Goal: Task Accomplishment & Management: Manage account settings

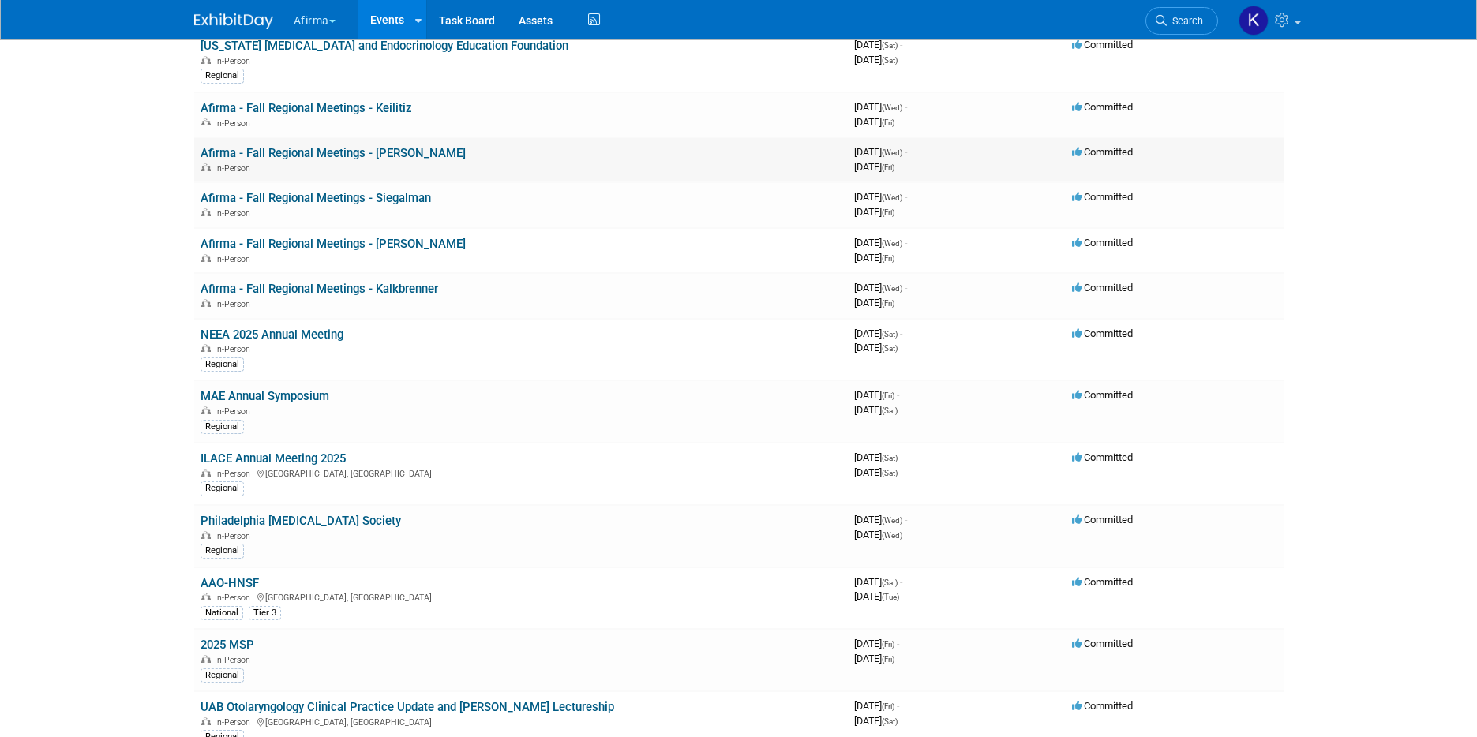
scroll to position [332, 0]
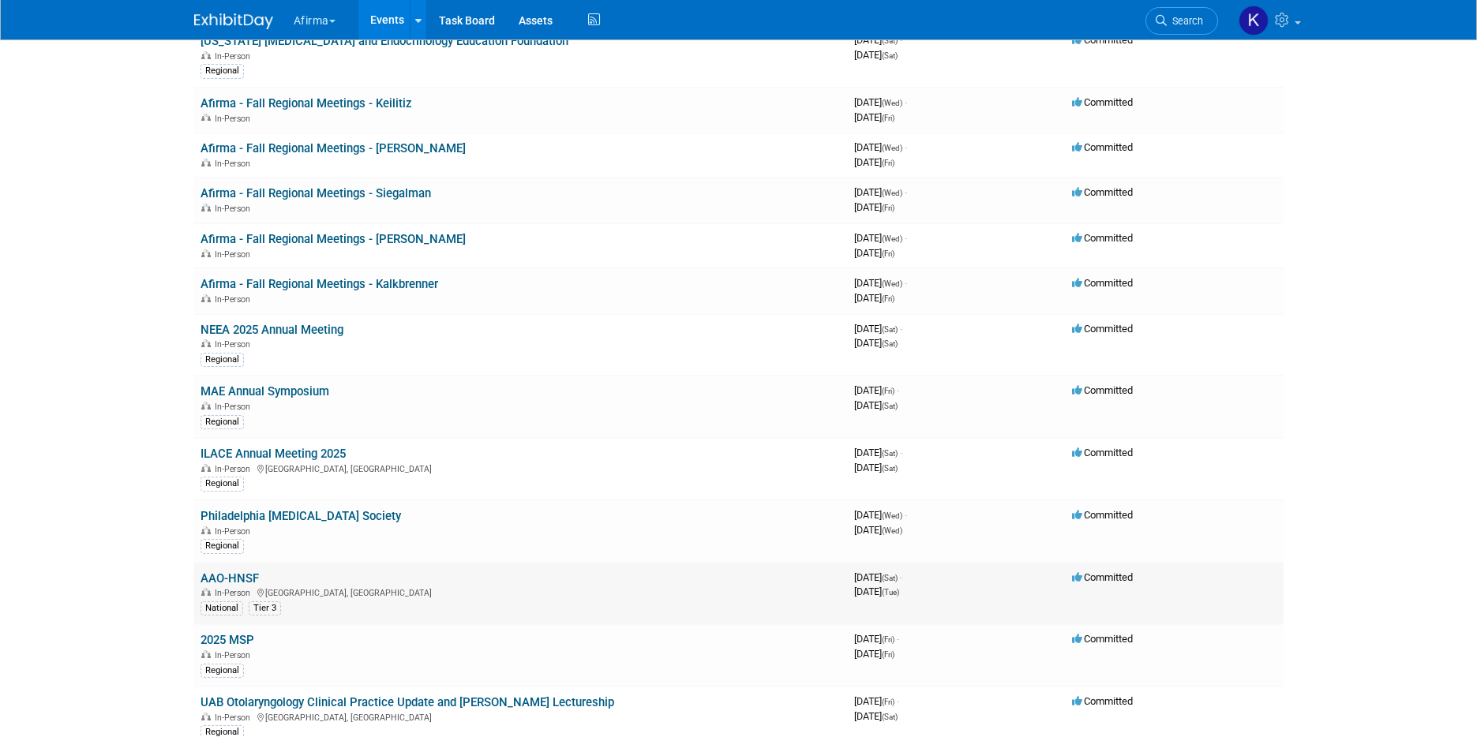
click at [231, 572] on link "AAO-HNSF" at bounding box center [230, 579] width 58 height 14
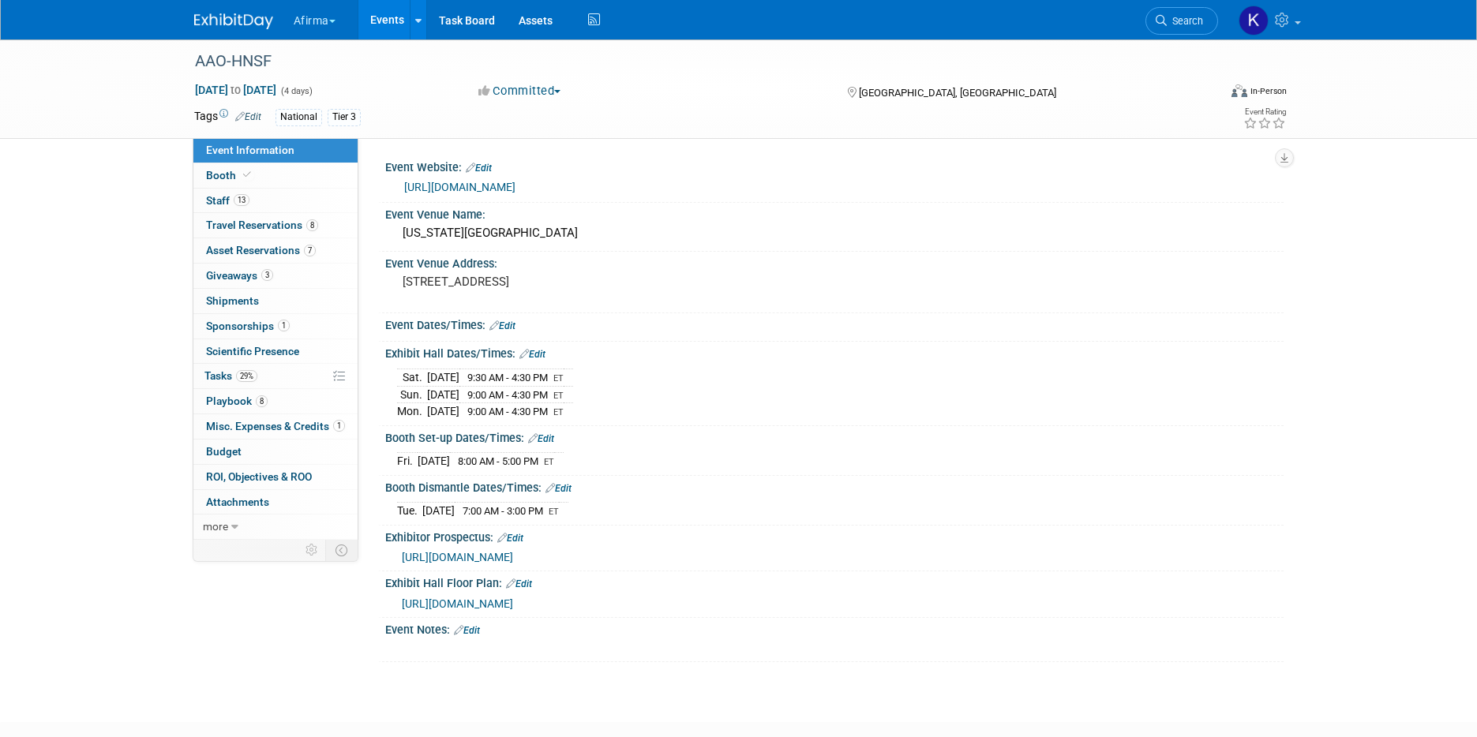
click at [392, 14] on link "Events" at bounding box center [387, 19] width 58 height 39
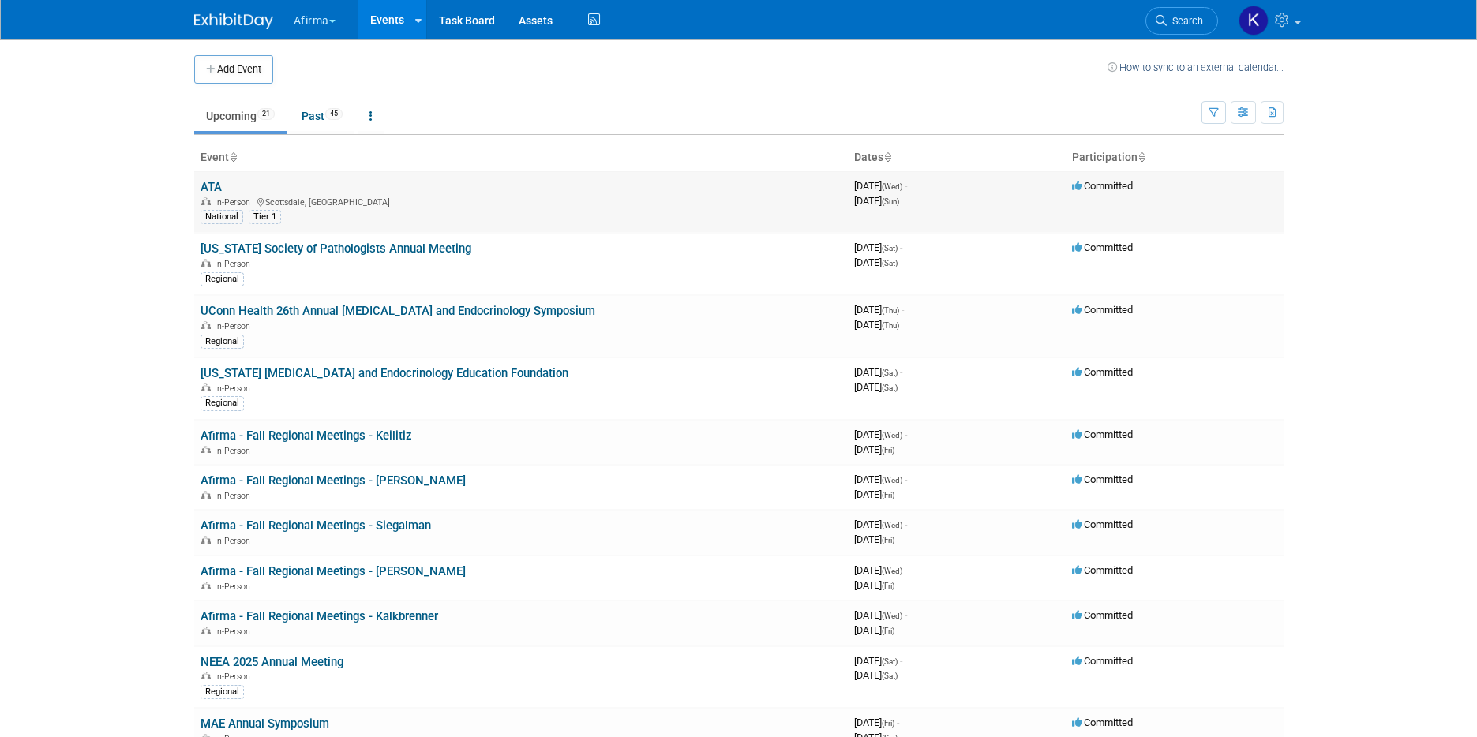
click at [221, 186] on td "ATA In-Person Scottsdale, AZ National Tier 1" at bounding box center [521, 202] width 654 height 62
click at [216, 186] on link "ATA" at bounding box center [211, 187] width 21 height 14
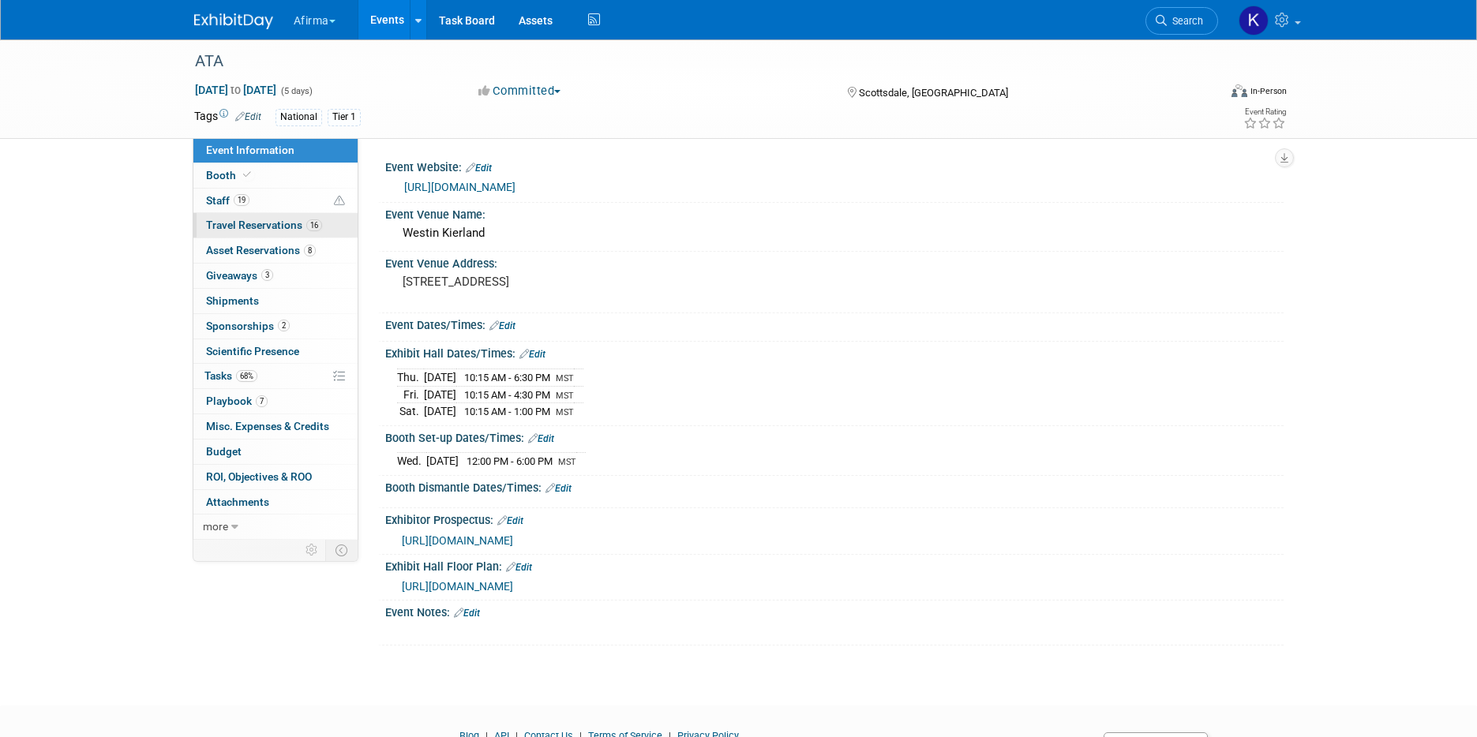
click at [306, 233] on link "16 Travel Reservations 16" at bounding box center [275, 225] width 164 height 24
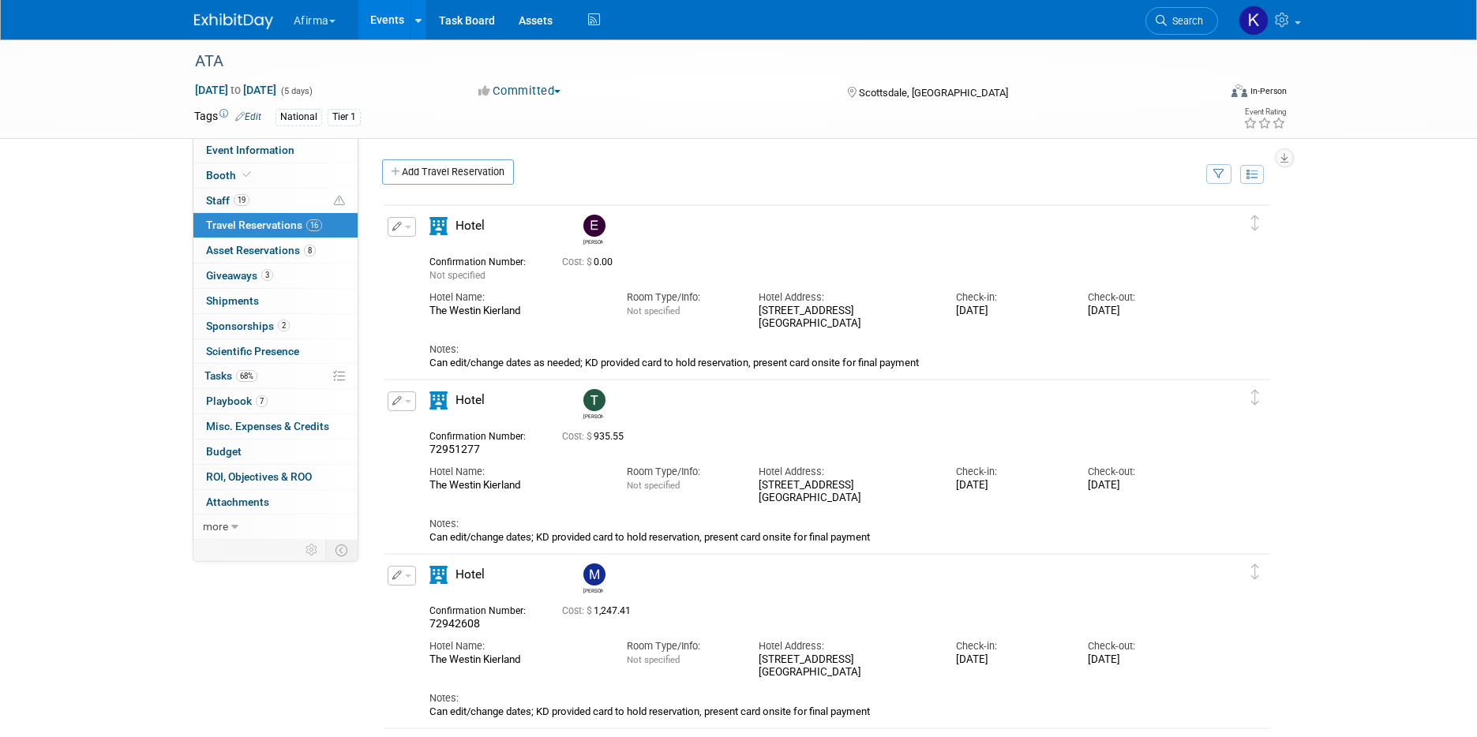
click at [558, 371] on td "Delete Reservation Emily Not specified Cost: $ 0.00" at bounding box center [815, 290] width 863 height 170
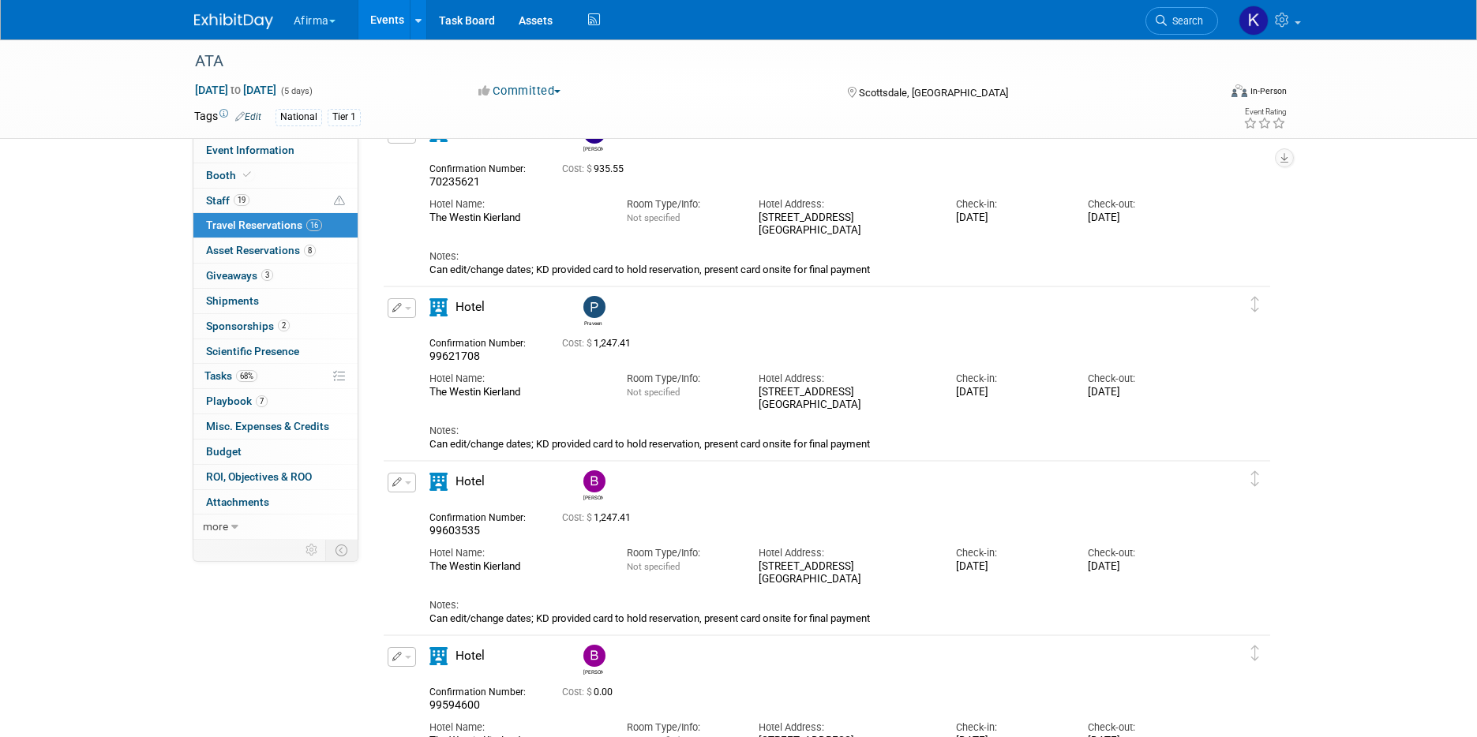
scroll to position [1845, 0]
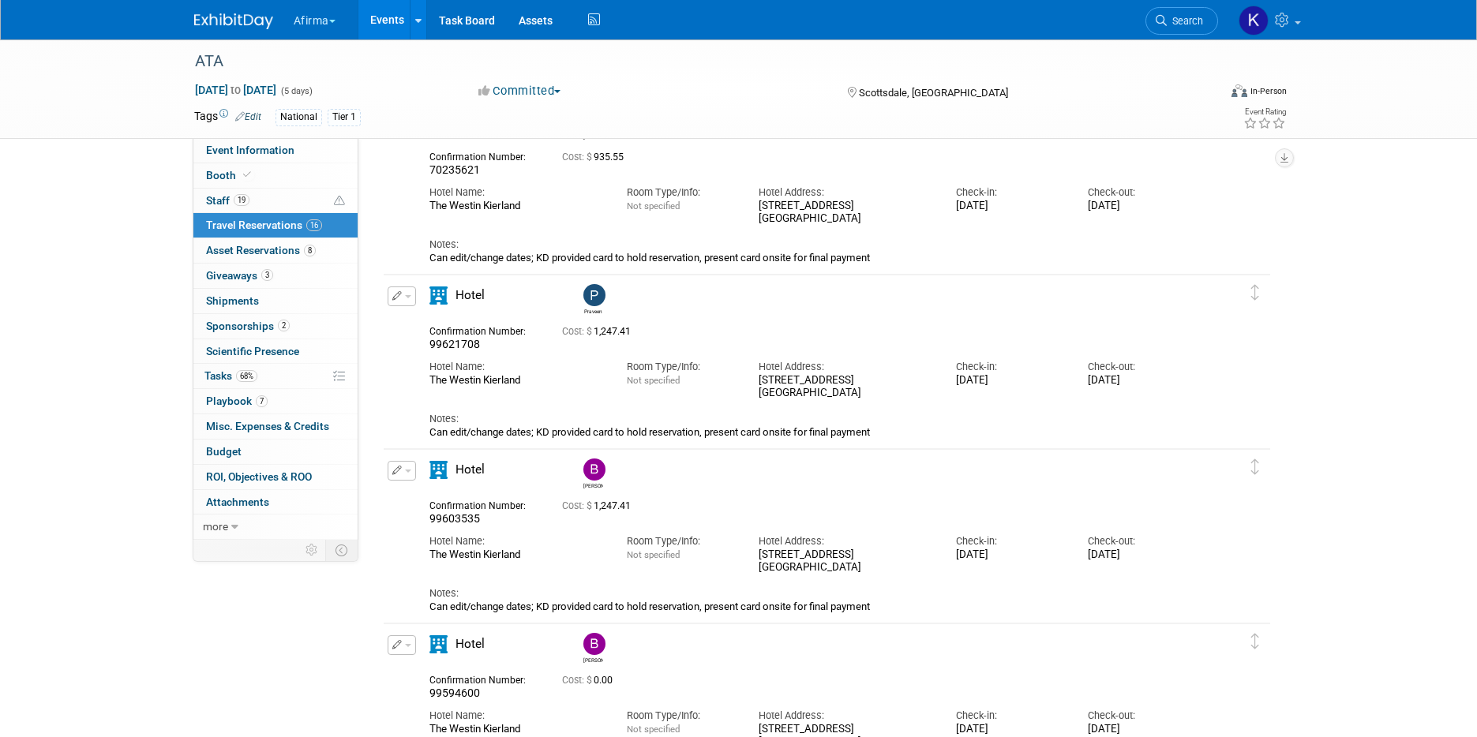
click at [593, 474] on img at bounding box center [594, 470] width 22 height 22
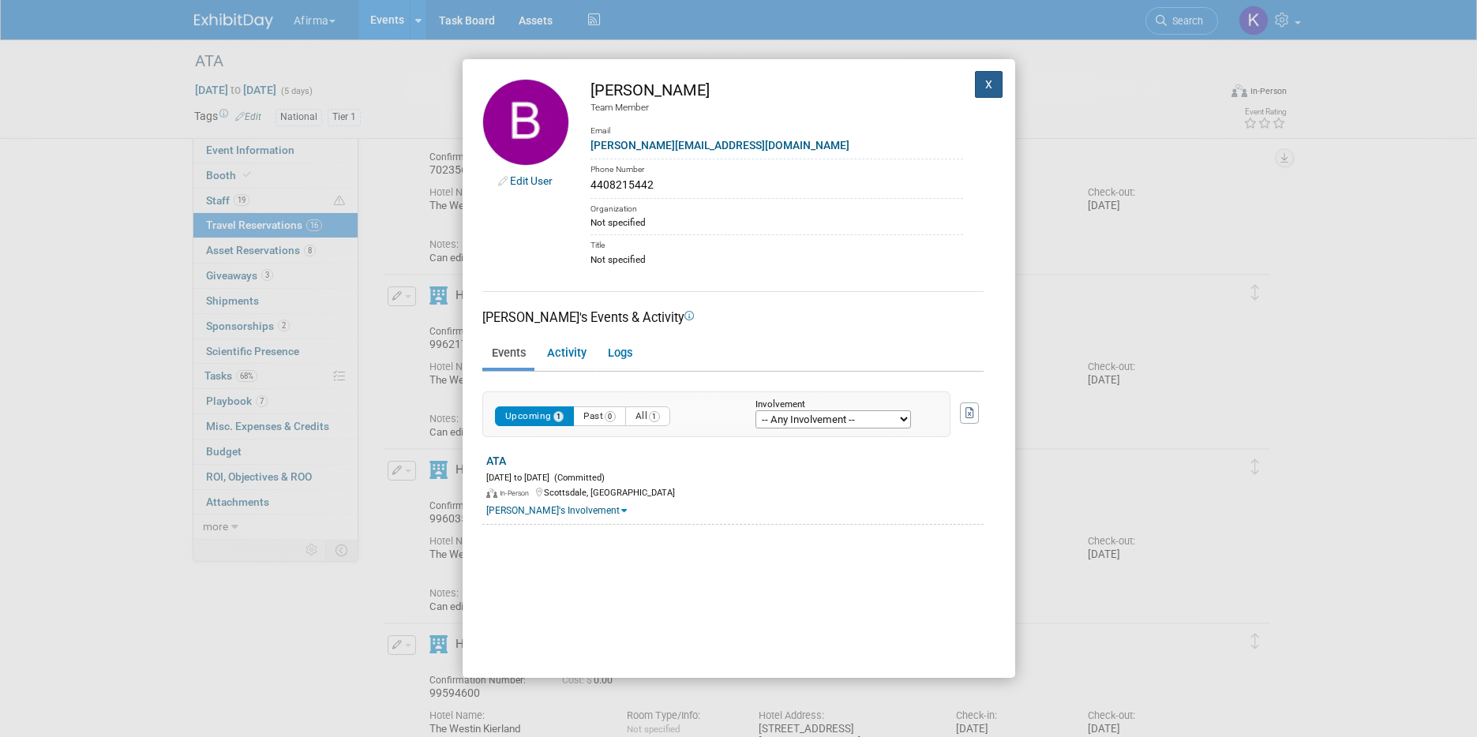
click at [995, 84] on button "X" at bounding box center [989, 84] width 28 height 27
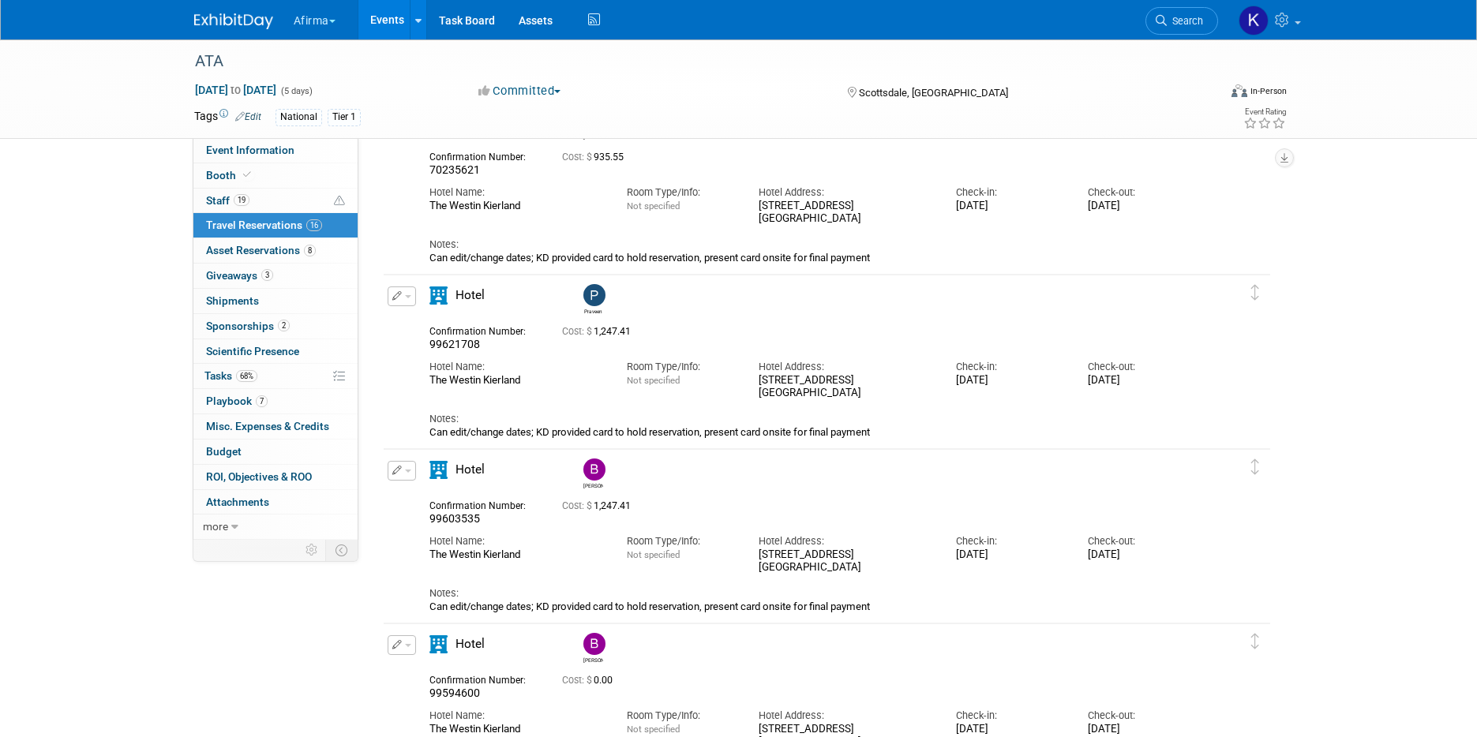
click at [400, 465] on button "button" at bounding box center [402, 471] width 28 height 20
click at [420, 525] on span "Delete Reservation" at bounding box center [465, 524] width 98 height 13
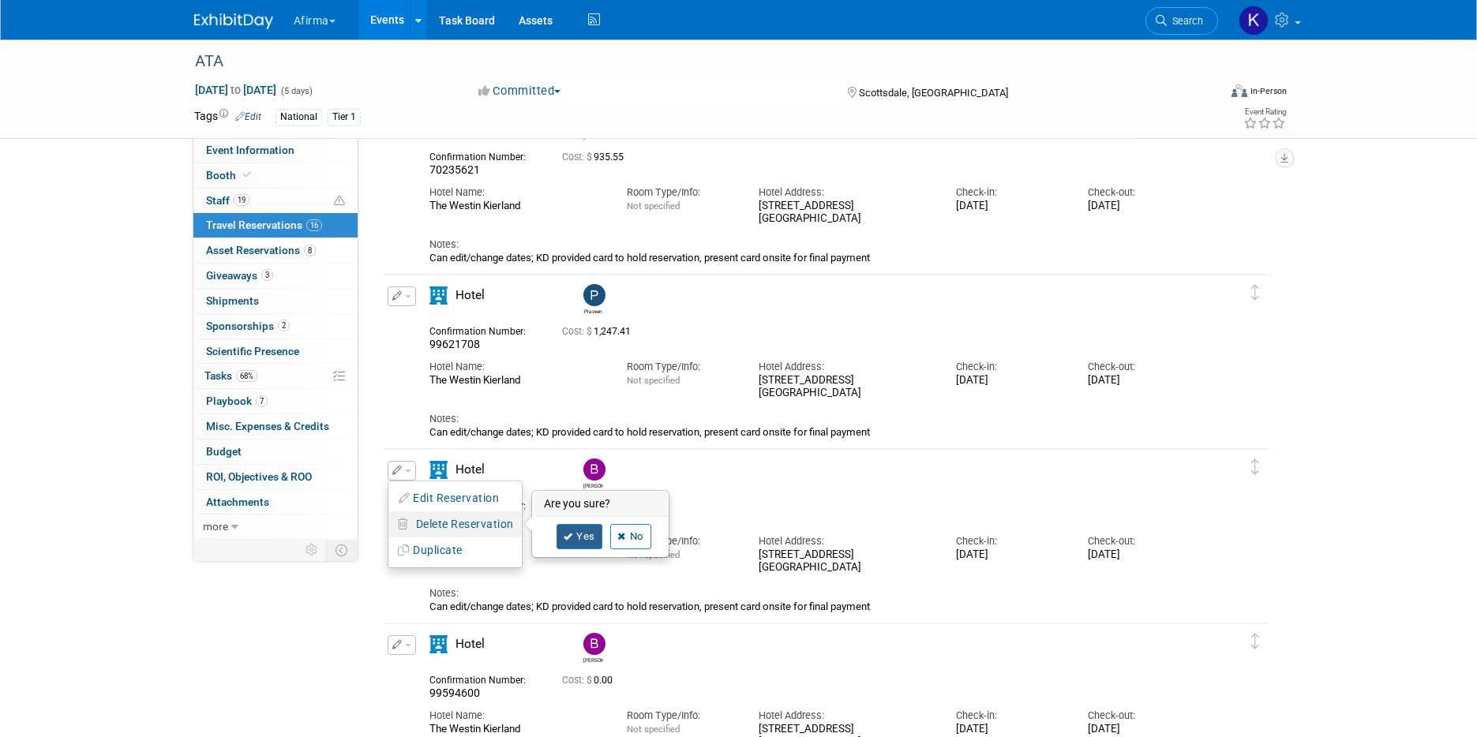
click at [572, 535] on icon at bounding box center [568, 537] width 9 height 9
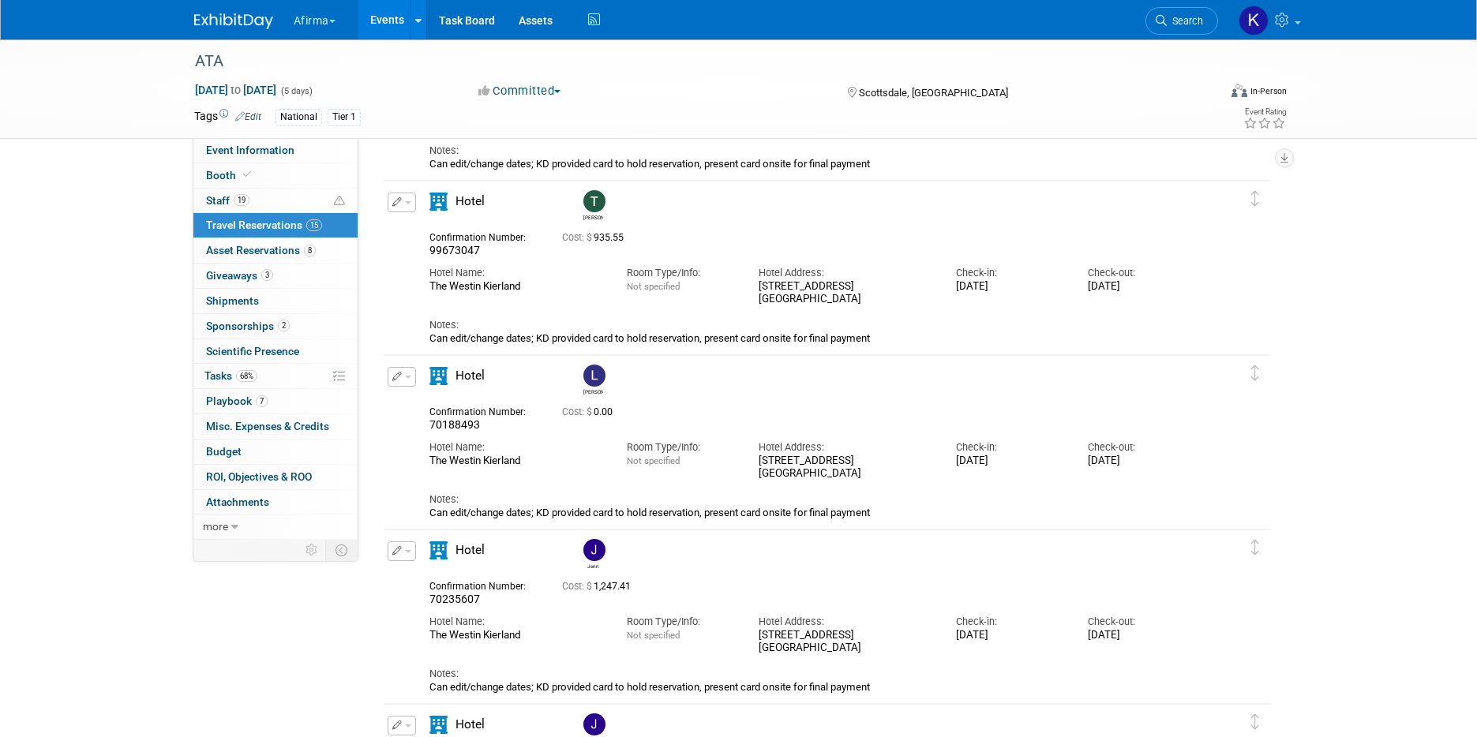
scroll to position [1255, 0]
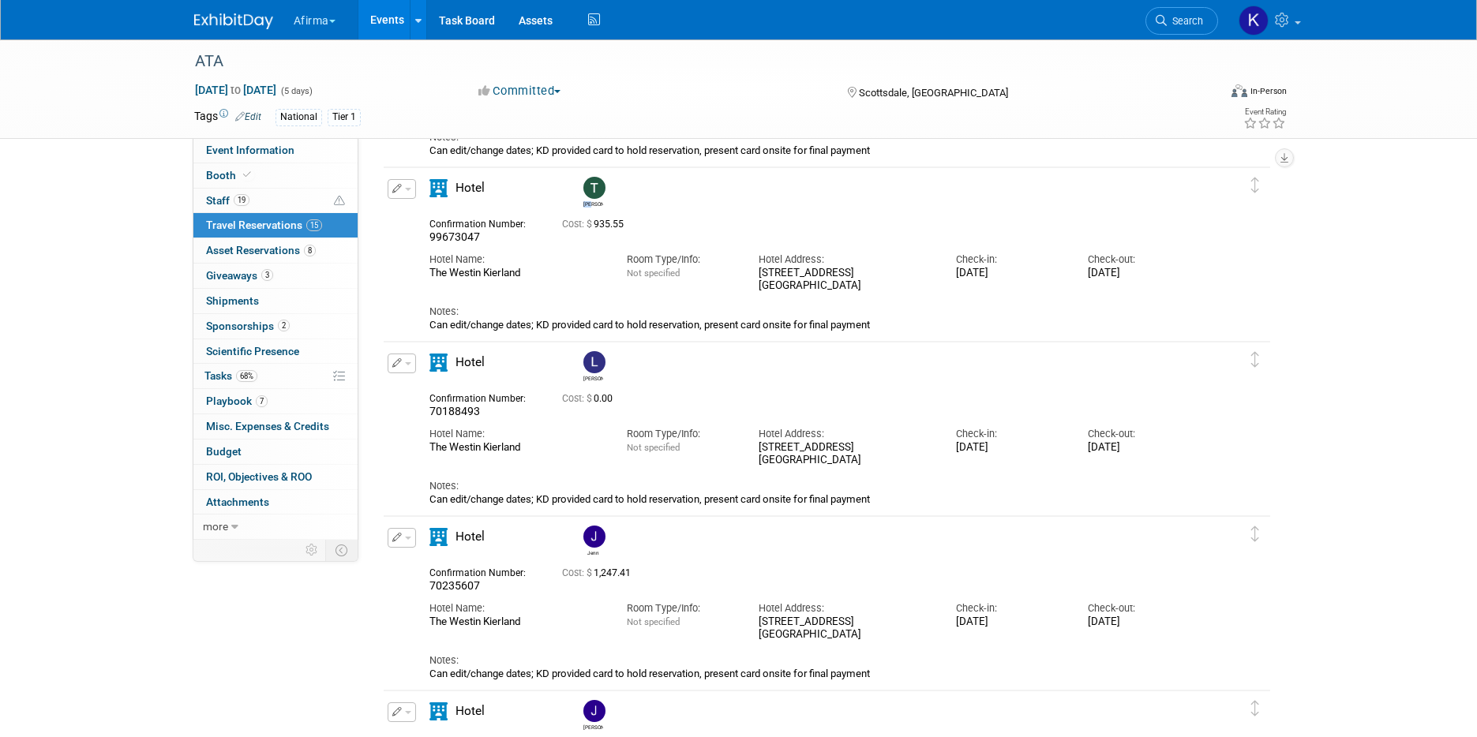
click at [594, 202] on div "Taylor" at bounding box center [593, 203] width 20 height 9
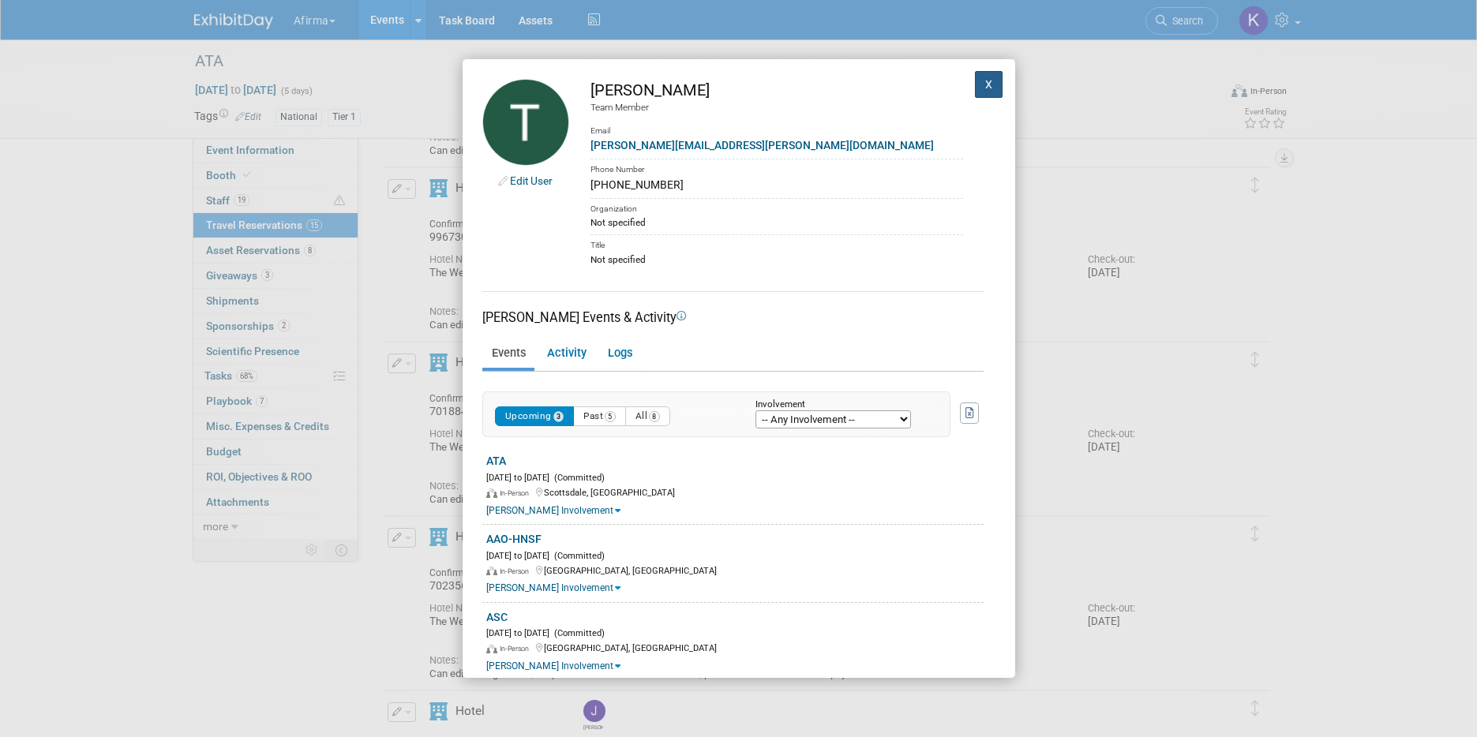
click at [1002, 87] on button "X" at bounding box center [989, 84] width 28 height 27
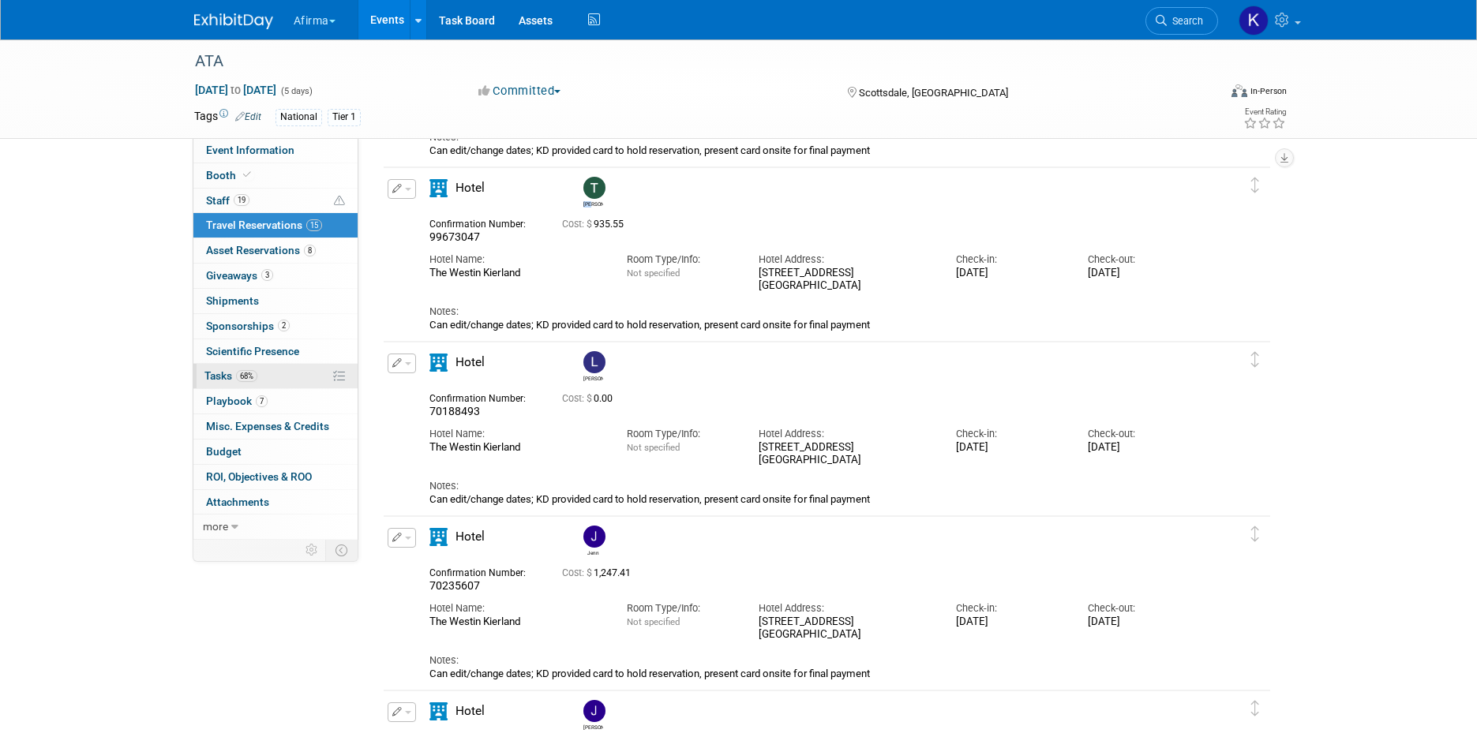
click at [274, 377] on link "68% Tasks 68%" at bounding box center [275, 376] width 164 height 24
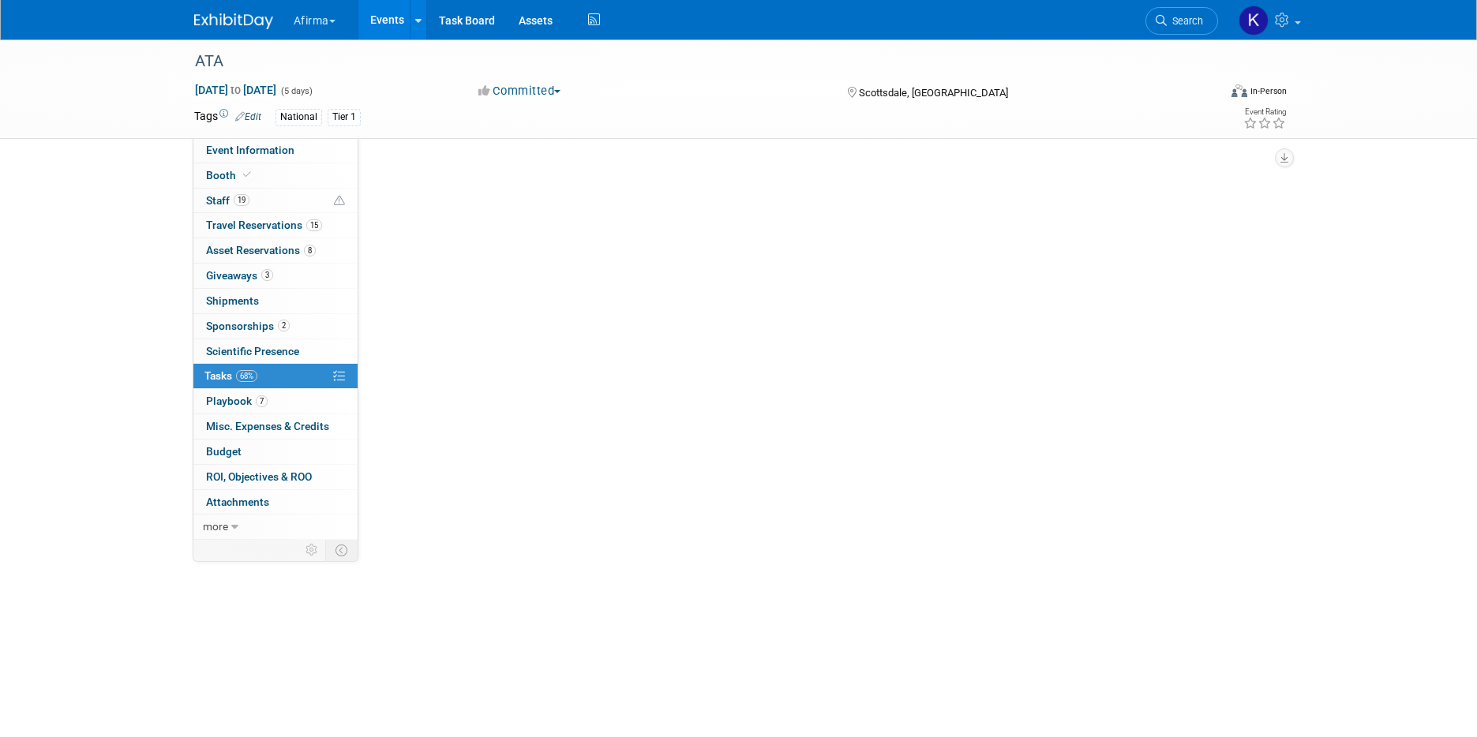
scroll to position [0, 0]
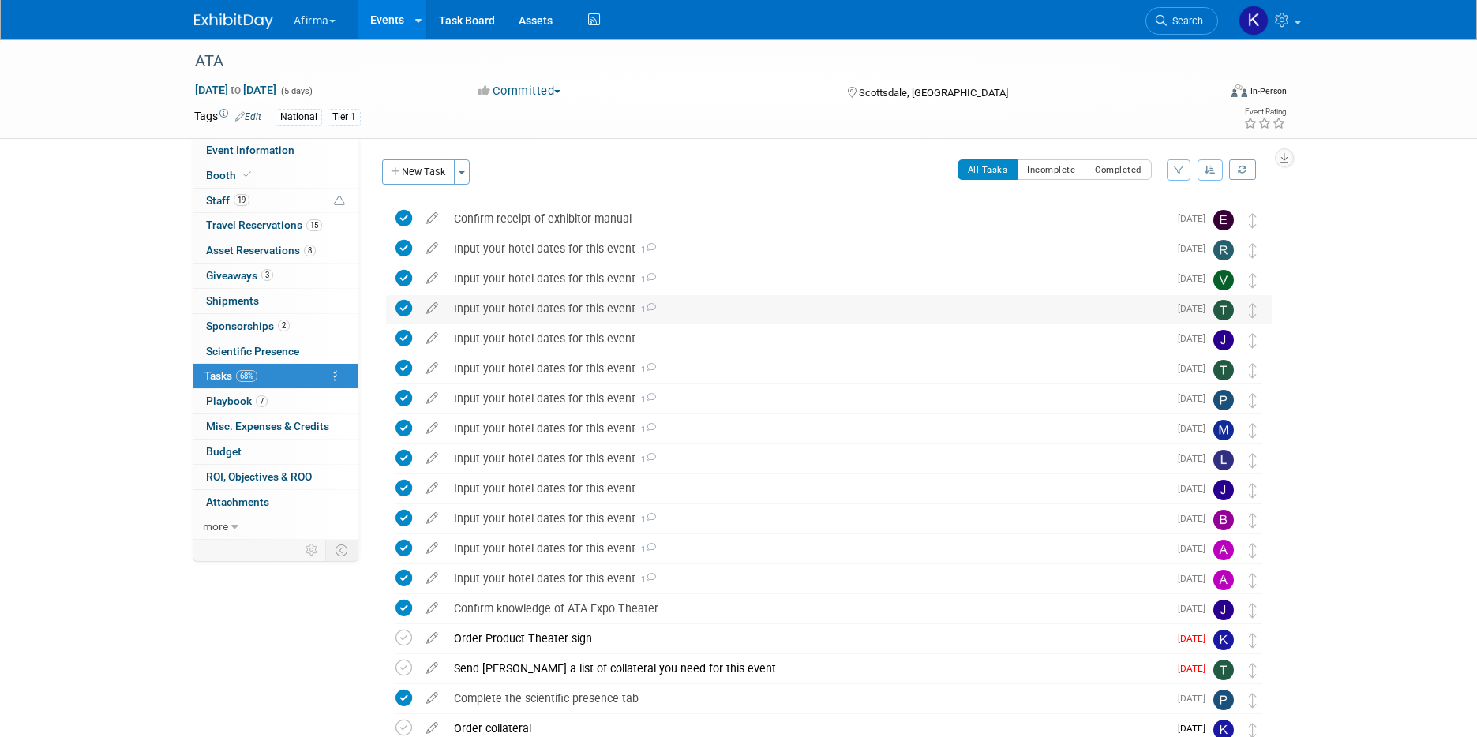
click at [567, 302] on div "Input your hotel dates for this event 1" at bounding box center [807, 308] width 722 height 27
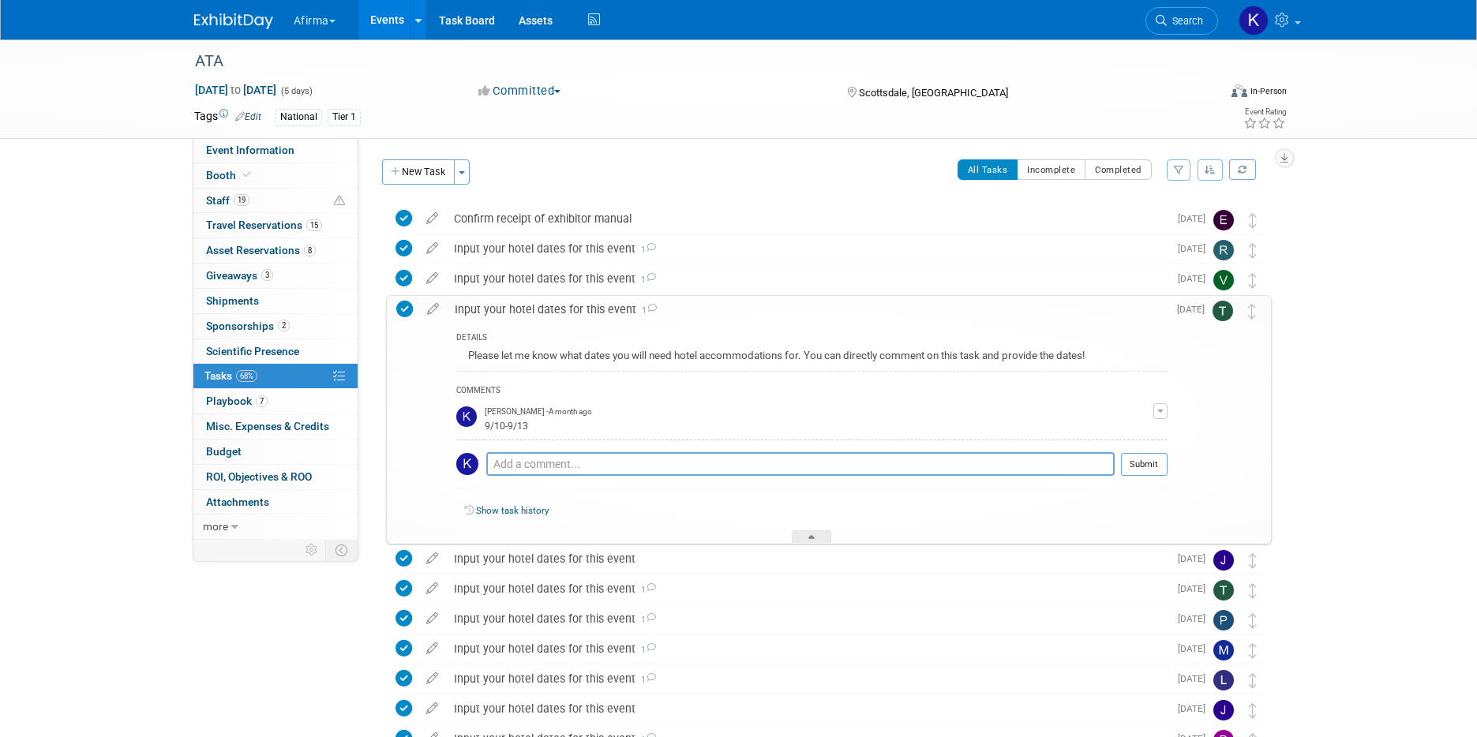
click at [1226, 317] on img at bounding box center [1223, 311] width 21 height 21
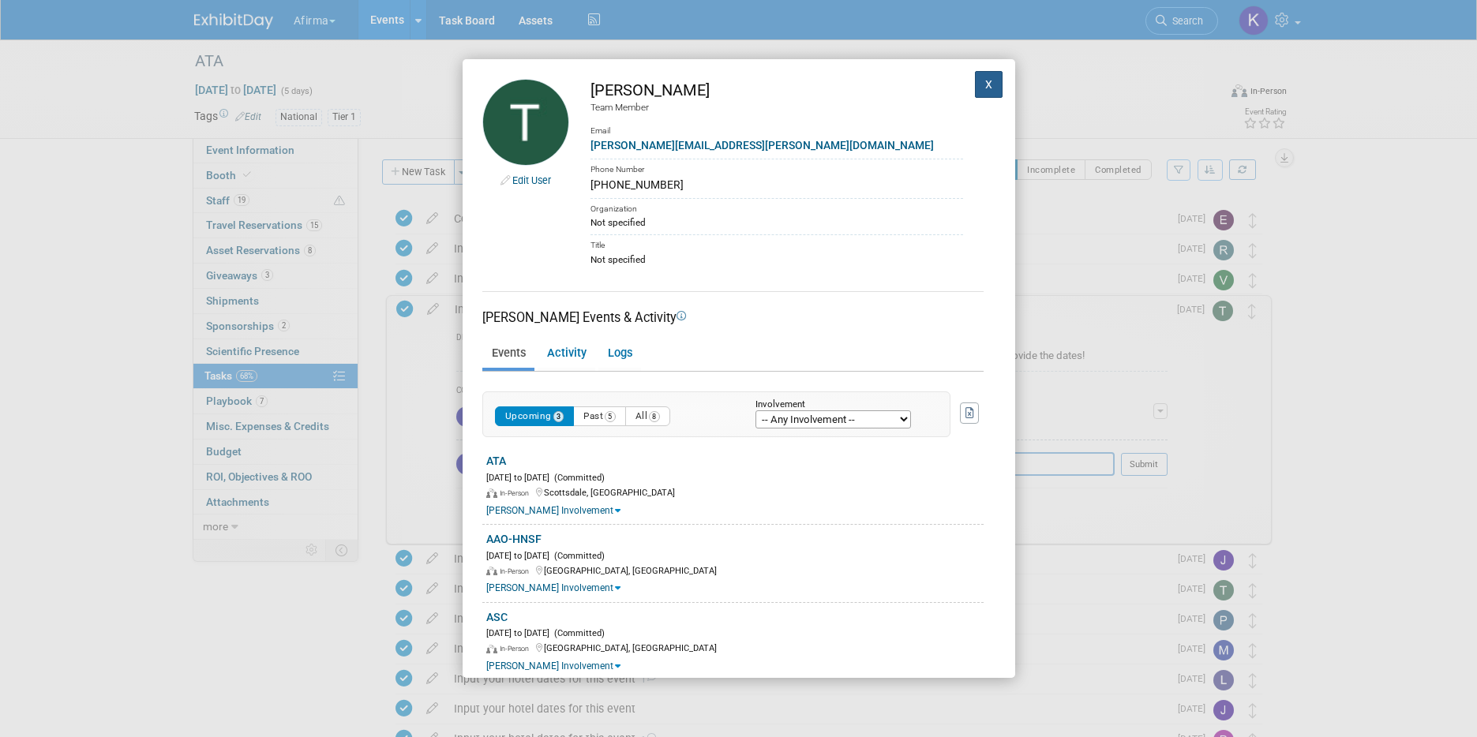
click at [976, 92] on button "X" at bounding box center [989, 84] width 28 height 27
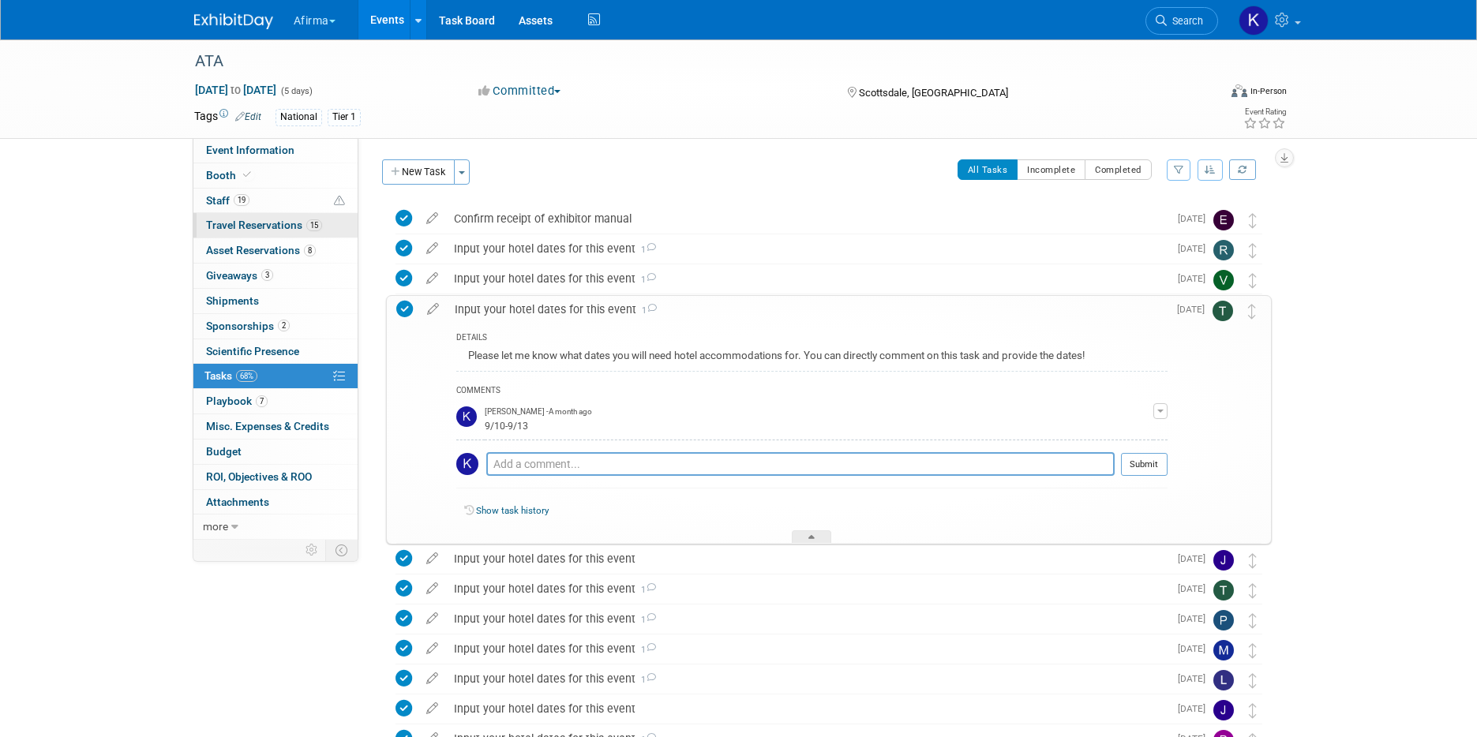
click at [256, 217] on link "15 Travel Reservations 15" at bounding box center [275, 225] width 164 height 24
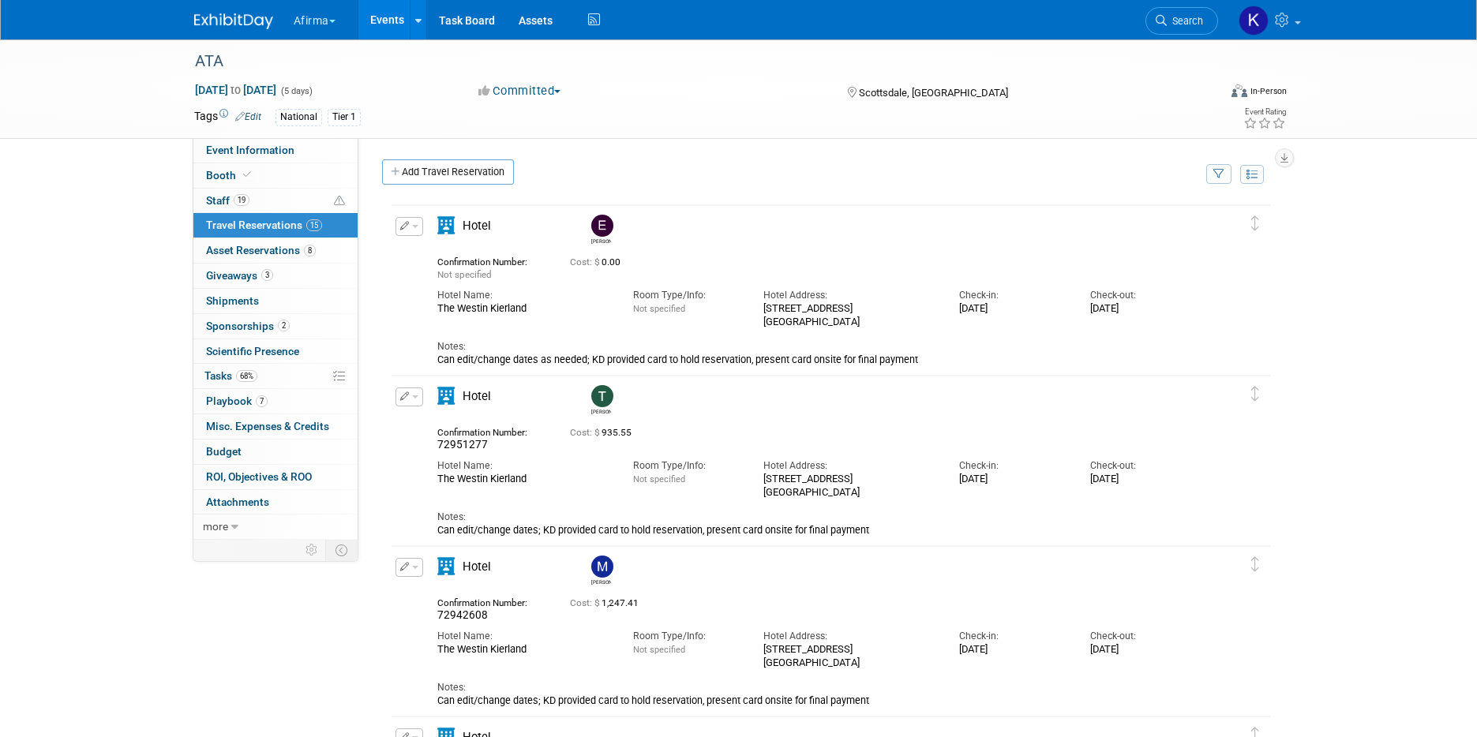
click at [406, 227] on icon "button" at bounding box center [404, 225] width 9 height 9
click at [433, 256] on button "Edit Reservation" at bounding box center [462, 253] width 133 height 23
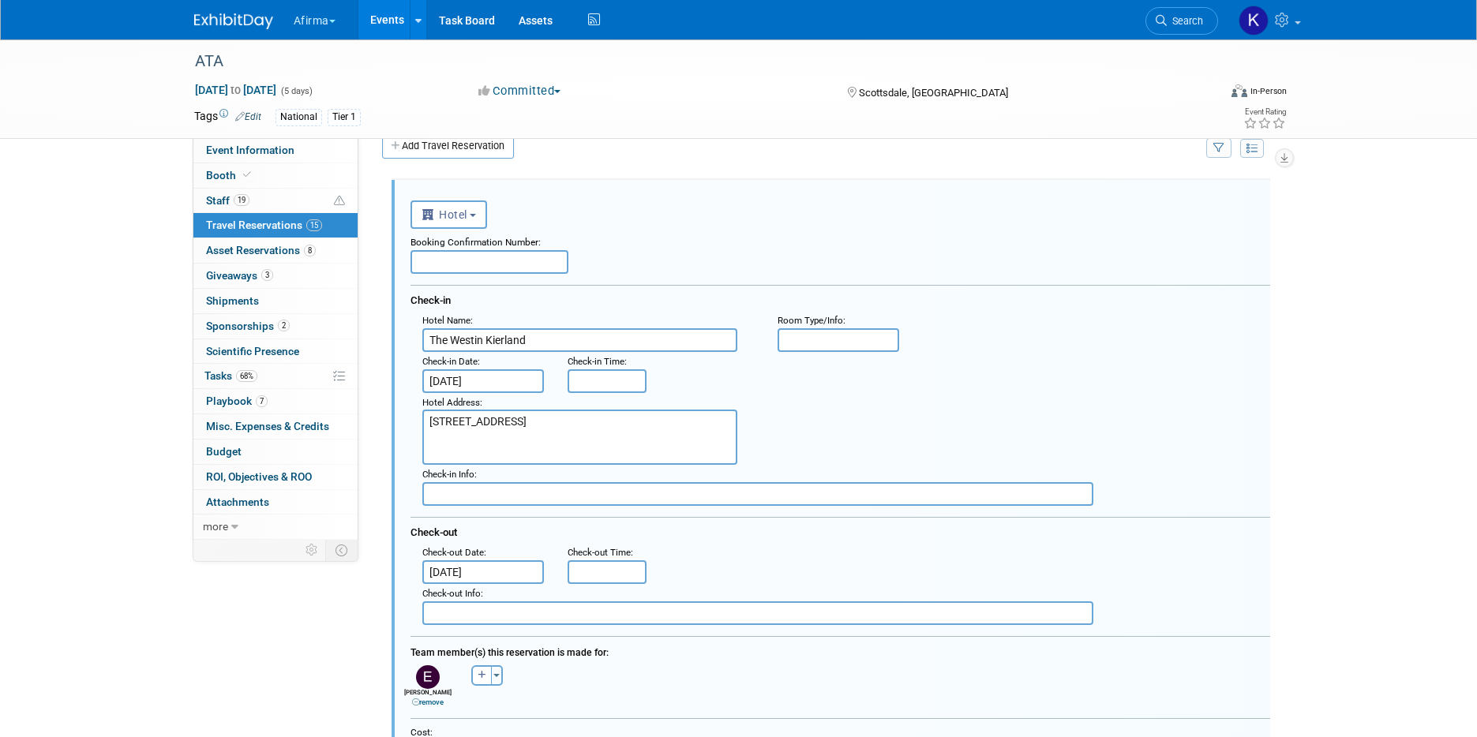
click at [455, 260] on input "text" at bounding box center [490, 262] width 158 height 24
paste input "94181420"
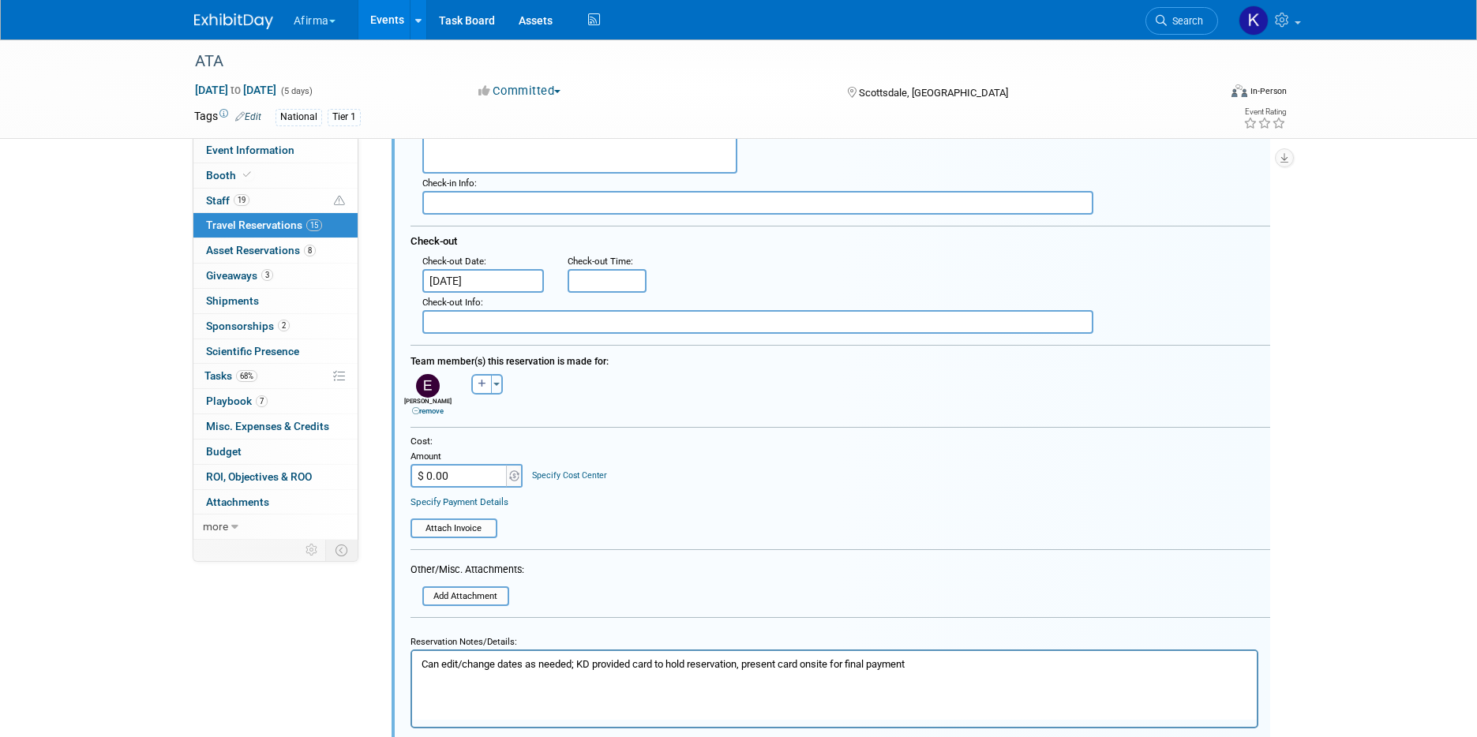
scroll to position [420, 0]
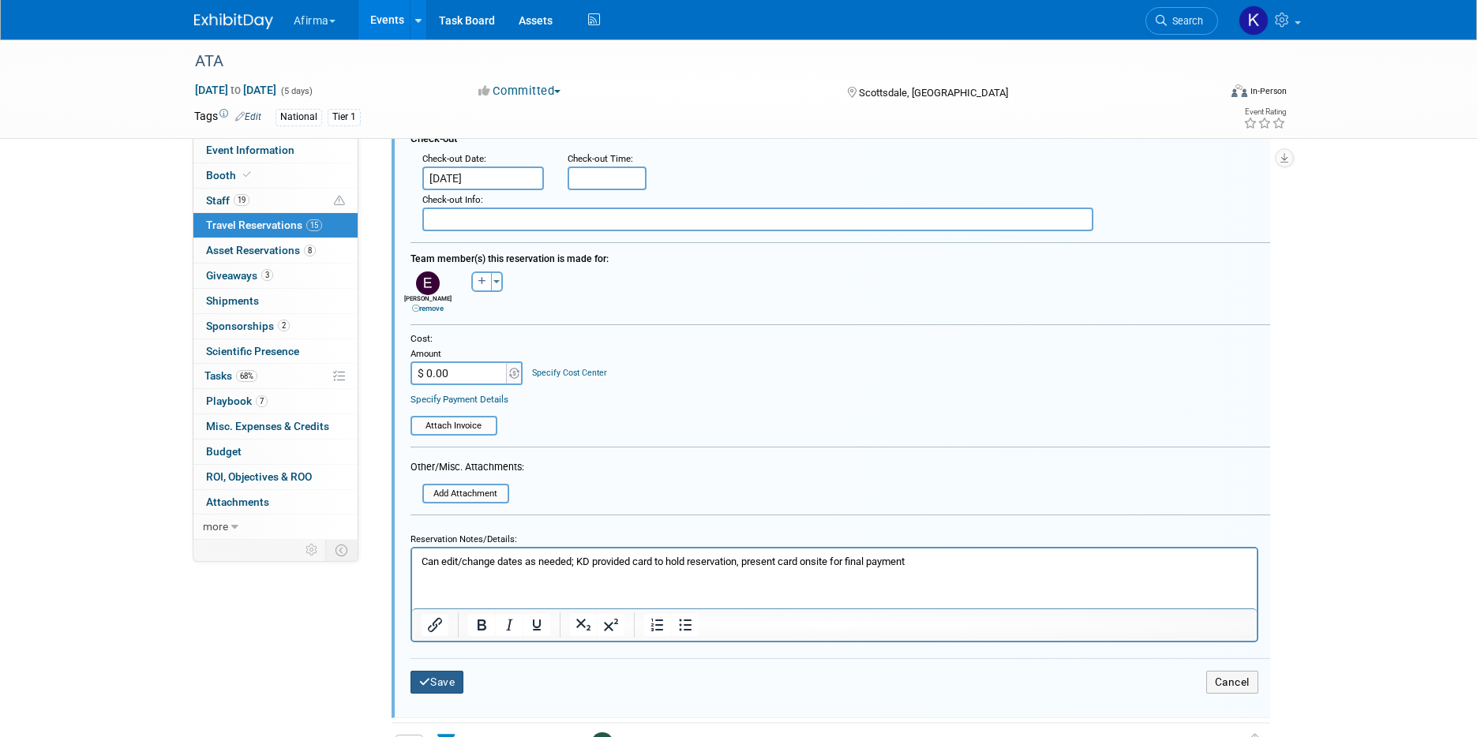
type input "94181420"
click at [433, 676] on button "Save" at bounding box center [438, 682] width 54 height 23
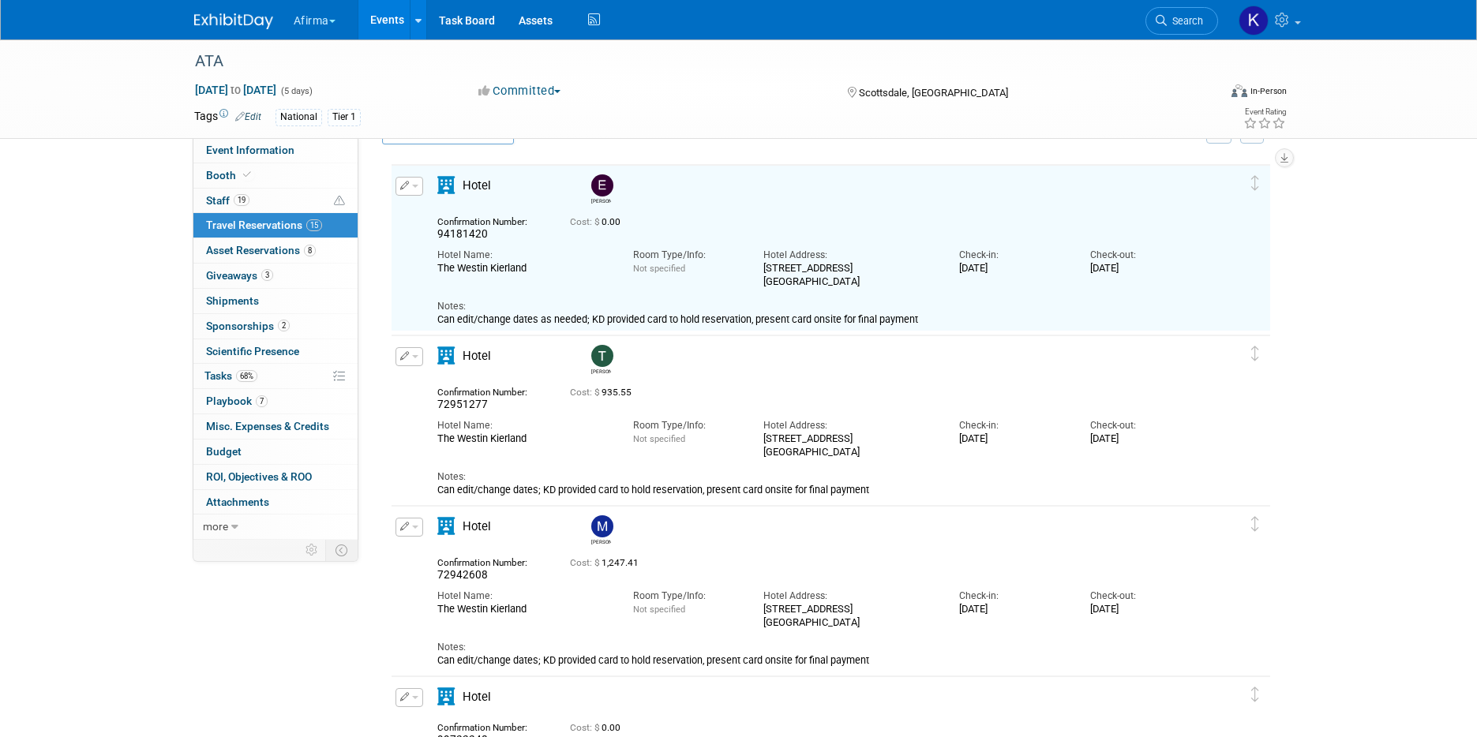
scroll to position [26, 0]
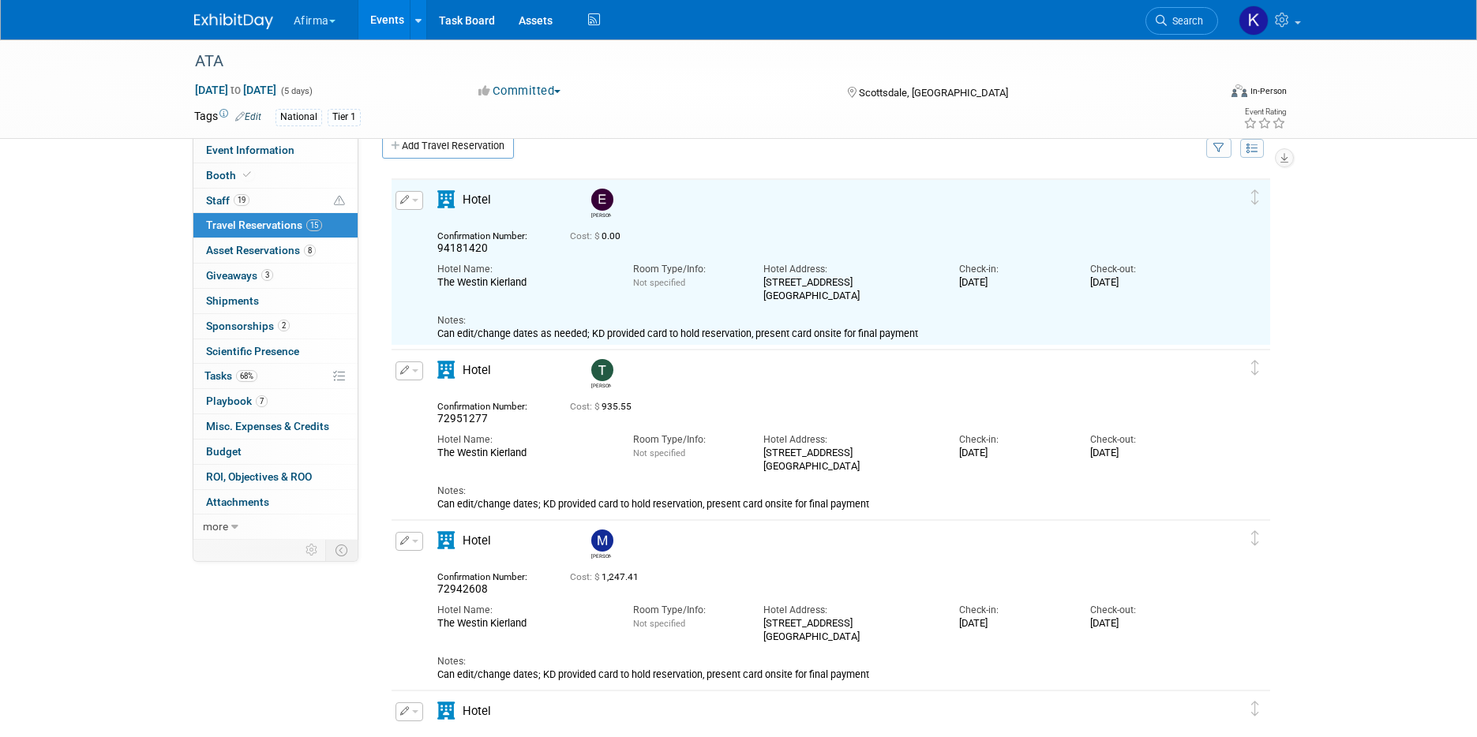
click at [389, 29] on link "Events" at bounding box center [387, 19] width 58 height 39
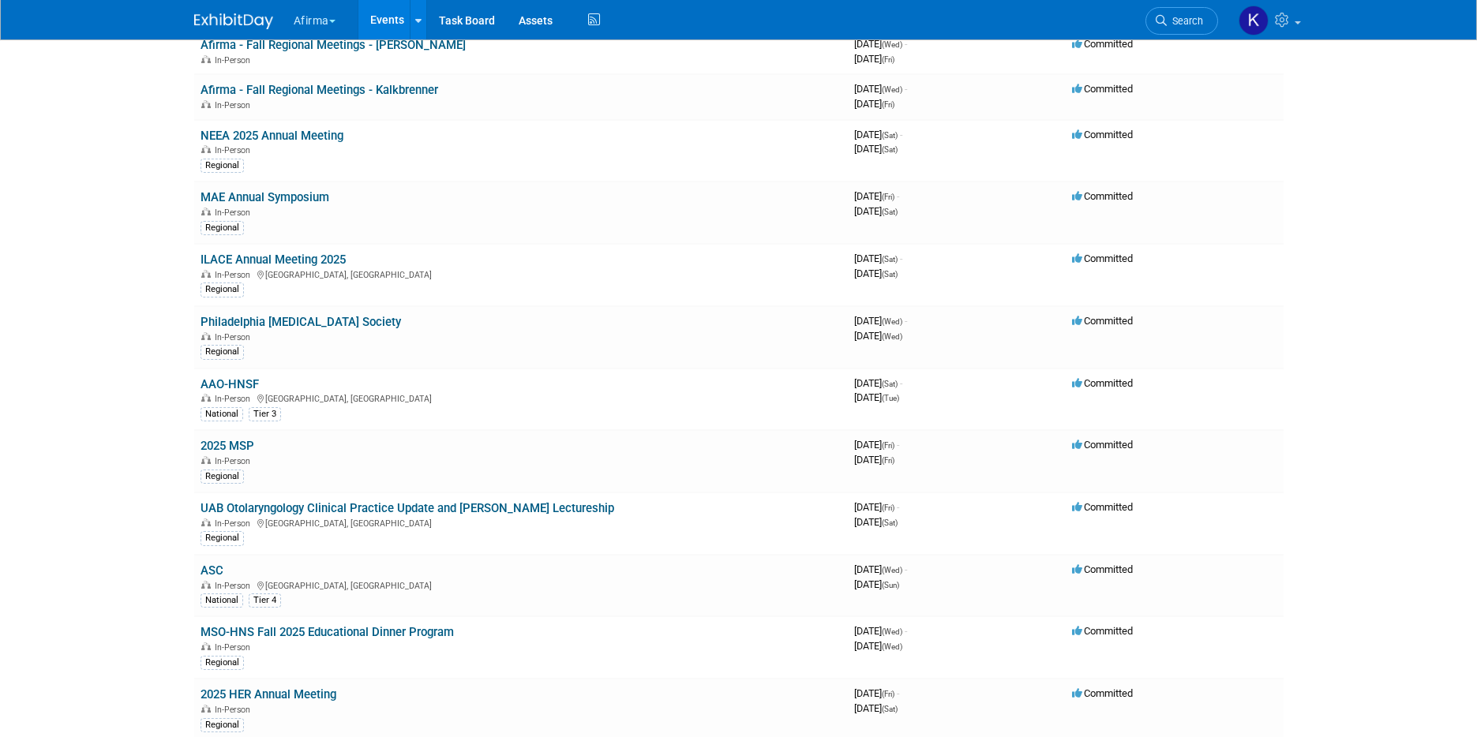
scroll to position [527, 0]
